Goal: Task Accomplishment & Management: Use online tool/utility

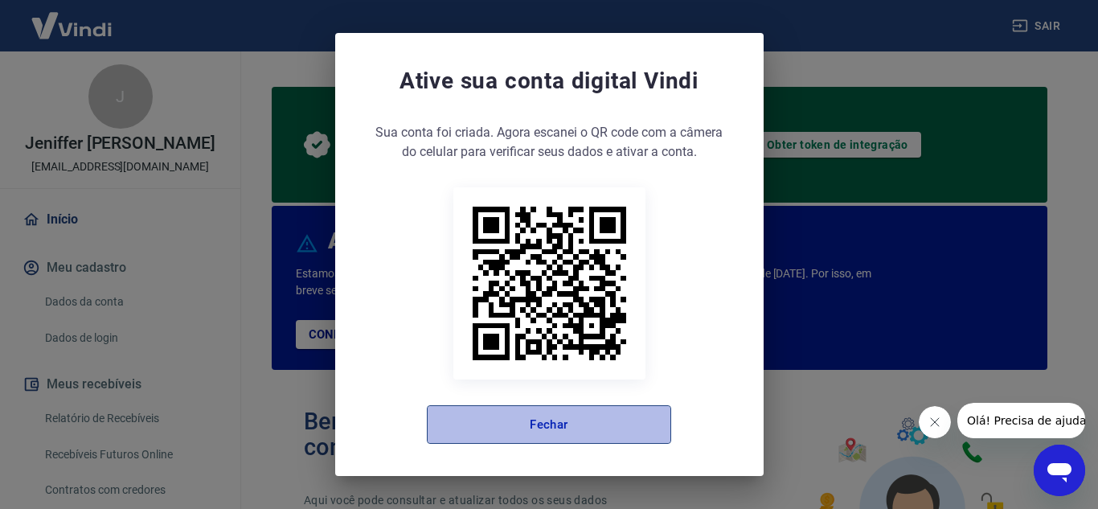
click at [630, 410] on button "Fechar" at bounding box center [549, 424] width 244 height 39
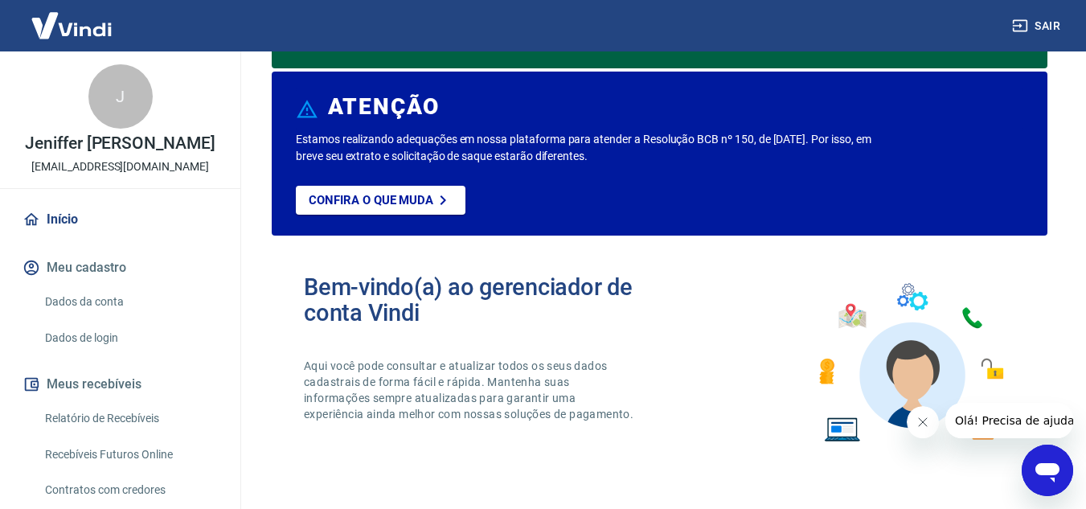
scroll to position [142, 0]
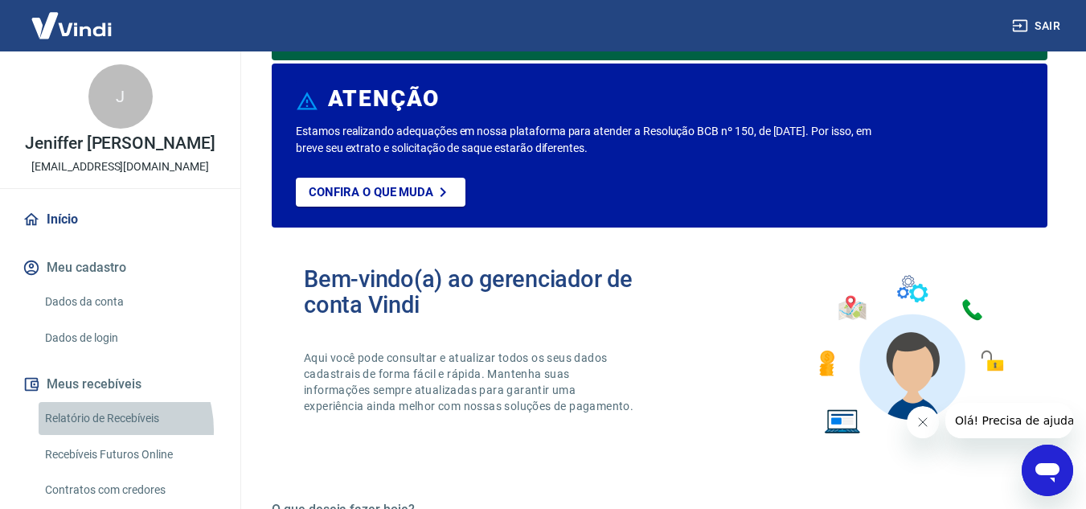
click at [99, 435] on link "Relatório de Recebíveis" at bounding box center [130, 418] width 183 height 33
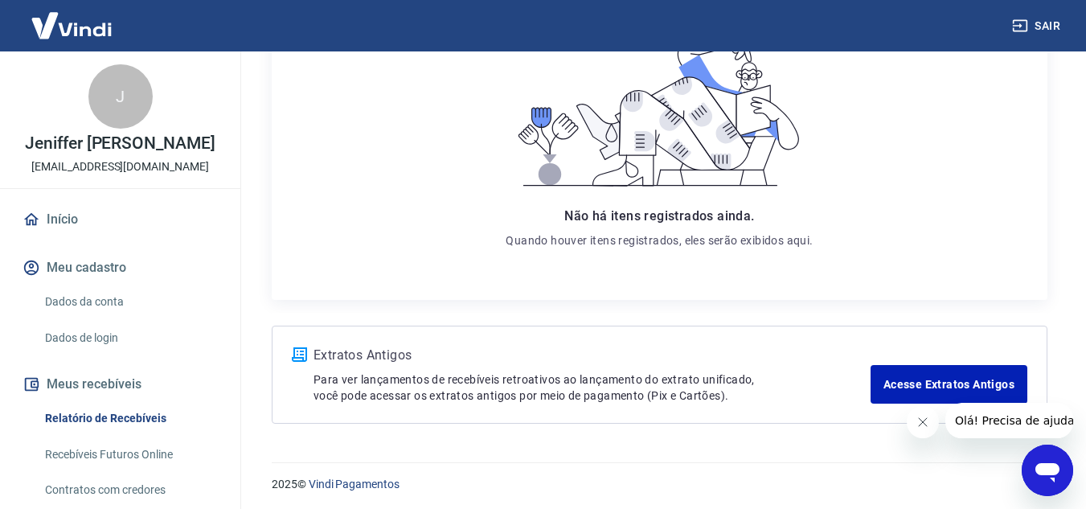
scroll to position [289, 0]
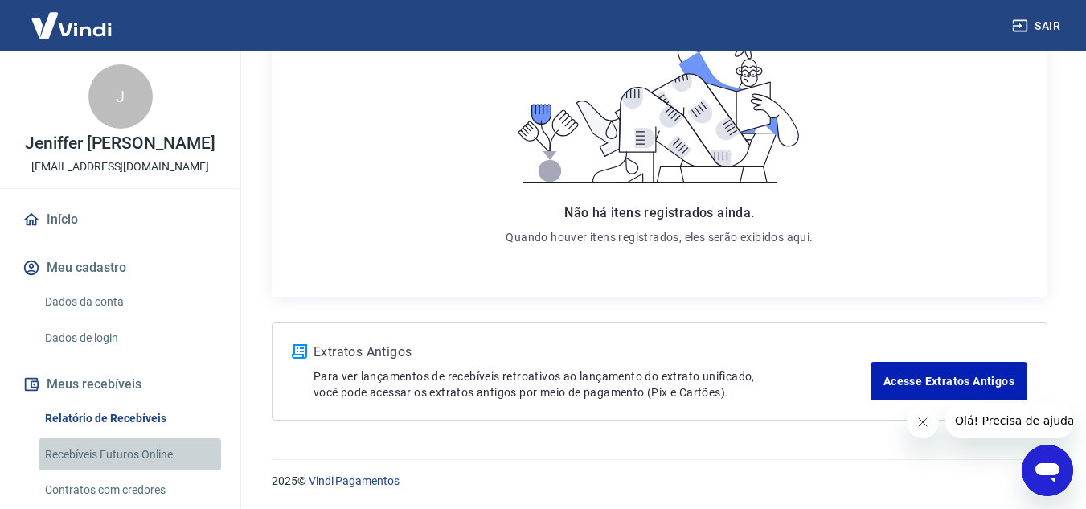
click at [134, 463] on link "Recebíveis Futuros Online" at bounding box center [130, 454] width 183 height 33
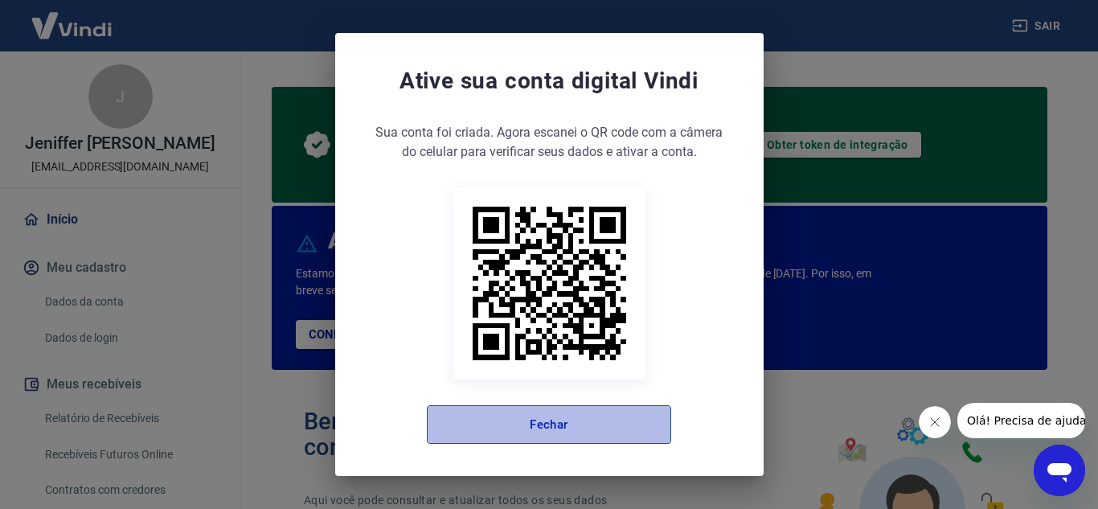
click at [638, 429] on button "Fechar" at bounding box center [549, 424] width 244 height 39
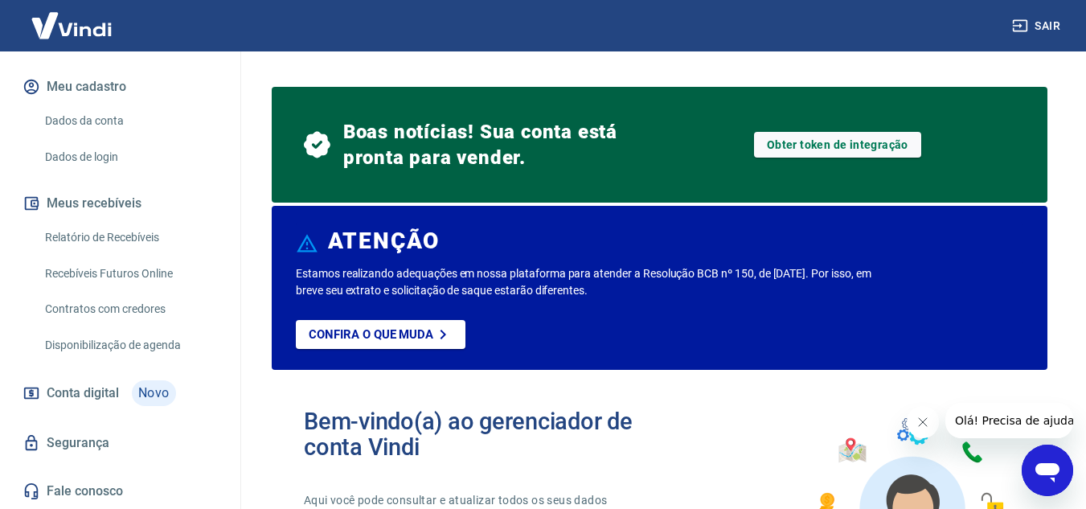
scroll to position [198, 0]
click at [839, 152] on link "Obter token de integração" at bounding box center [837, 145] width 167 height 26
